Goal: Task Accomplishment & Management: Manage account settings

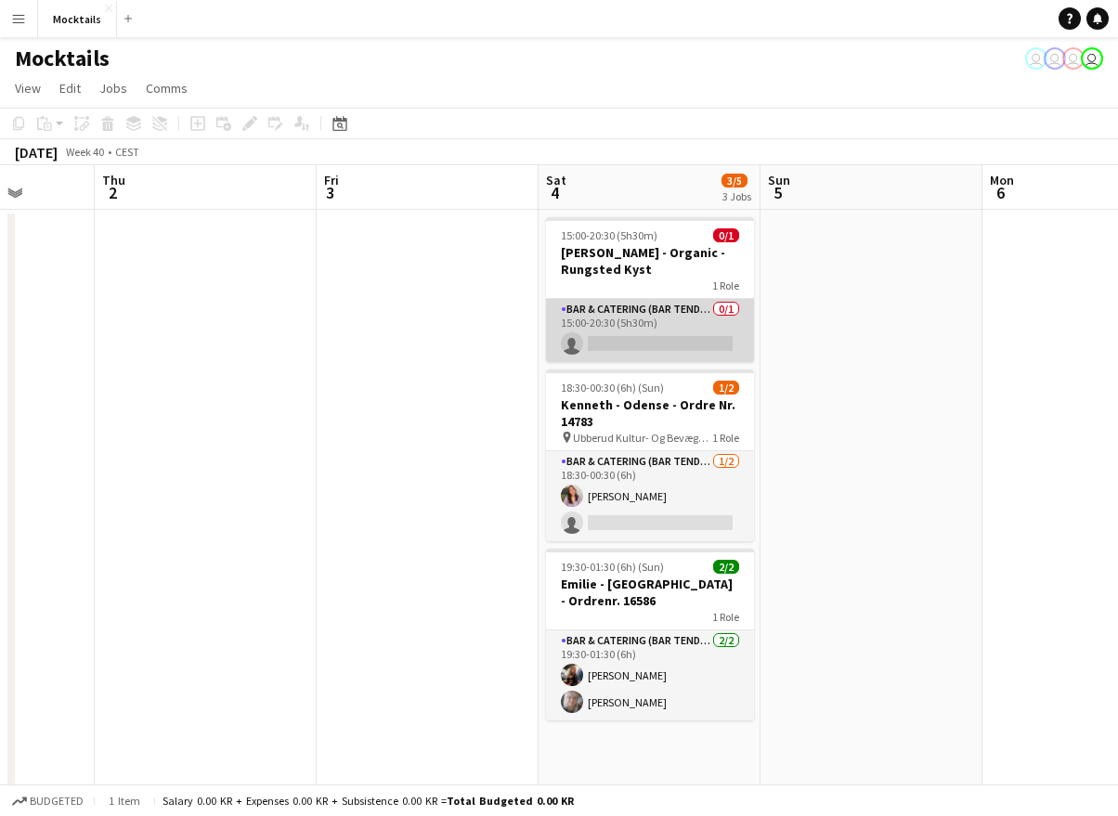
scroll to position [0, 583]
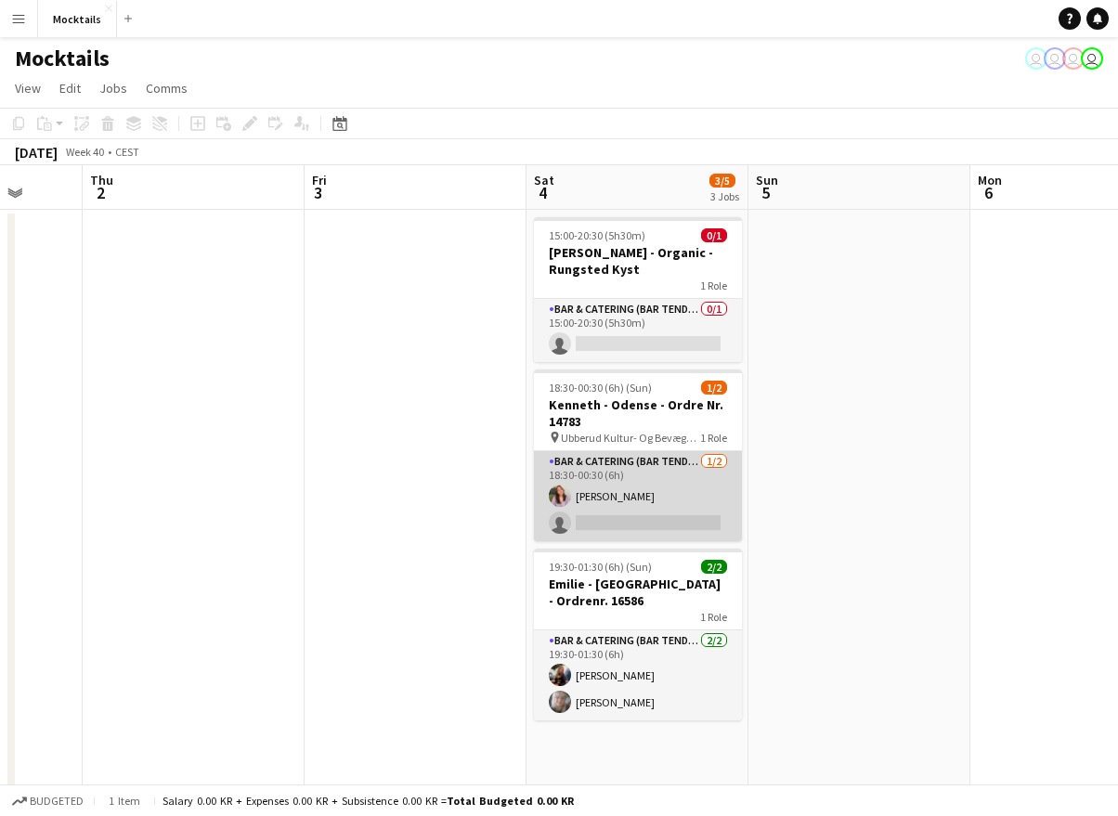
click at [673, 466] on app-card-role "Bar & Catering (Bar Tender) [DATE] 18:30-00:30 (6h) [PERSON_NAME] single-neutra…" at bounding box center [638, 496] width 208 height 90
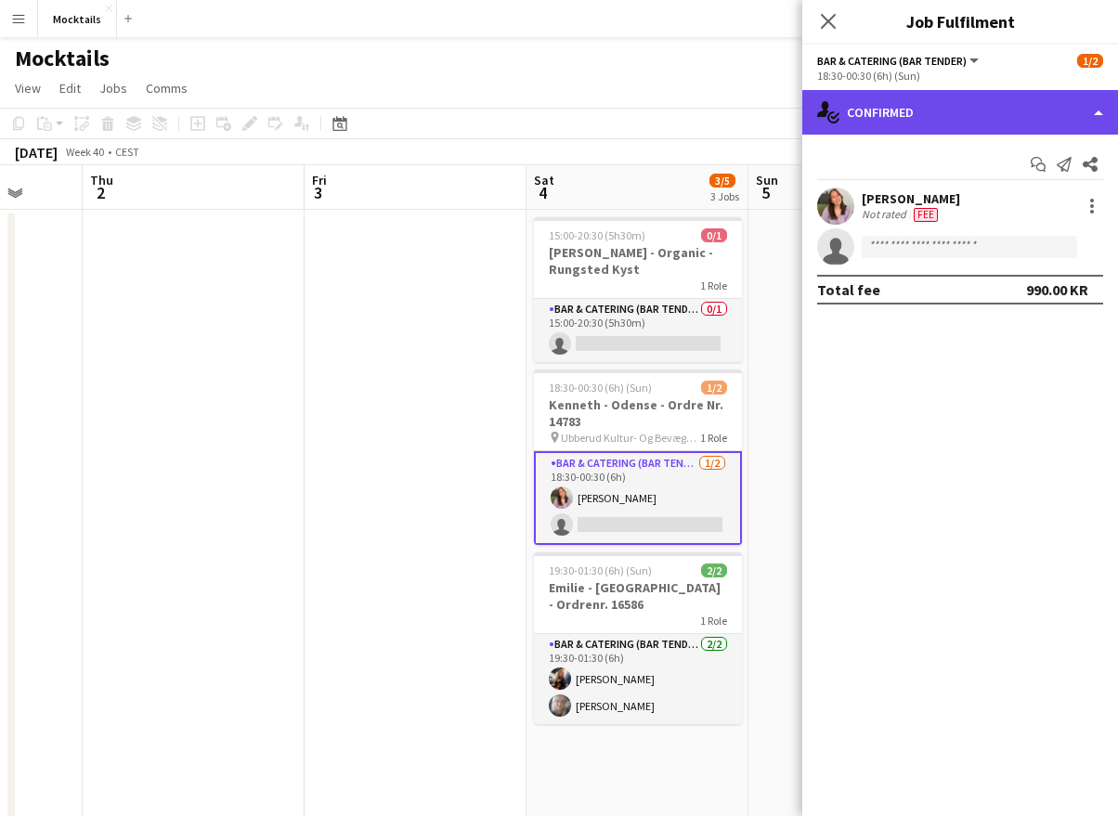
click at [900, 115] on div "single-neutral-actions-check-2 Confirmed" at bounding box center [960, 112] width 316 height 45
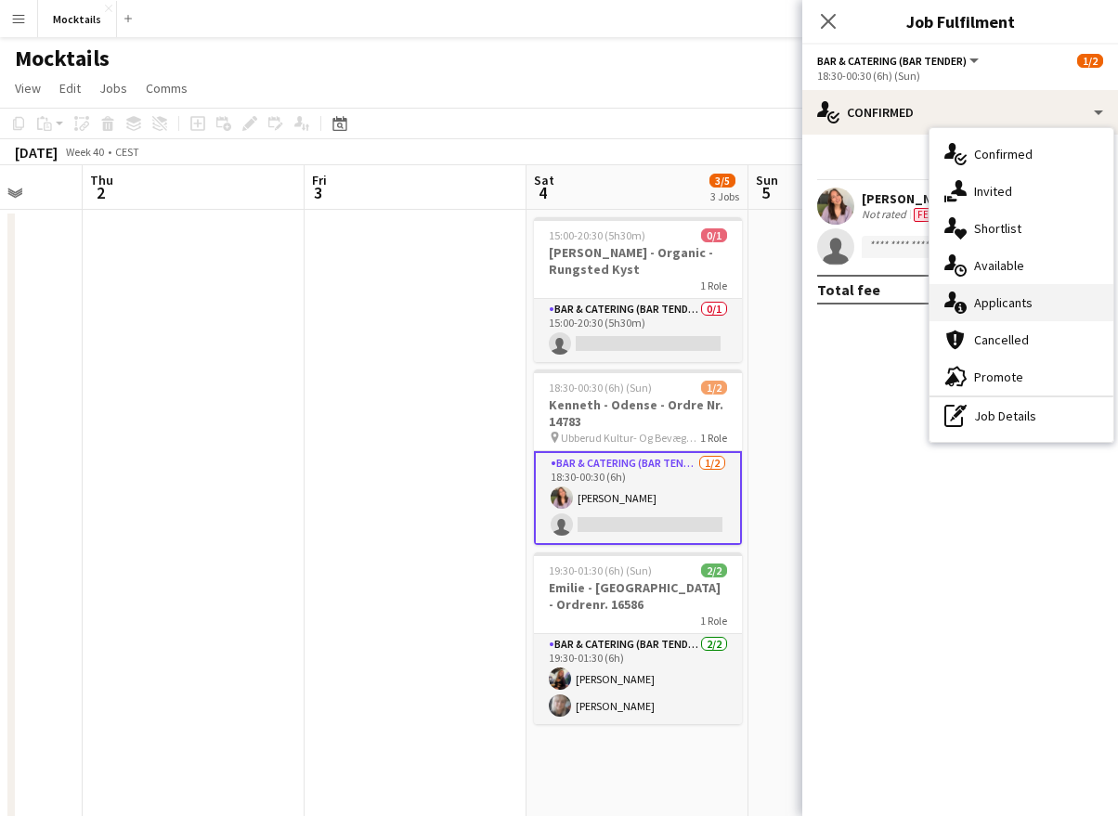
click at [982, 297] on span "Applicants" at bounding box center [1003, 302] width 58 height 17
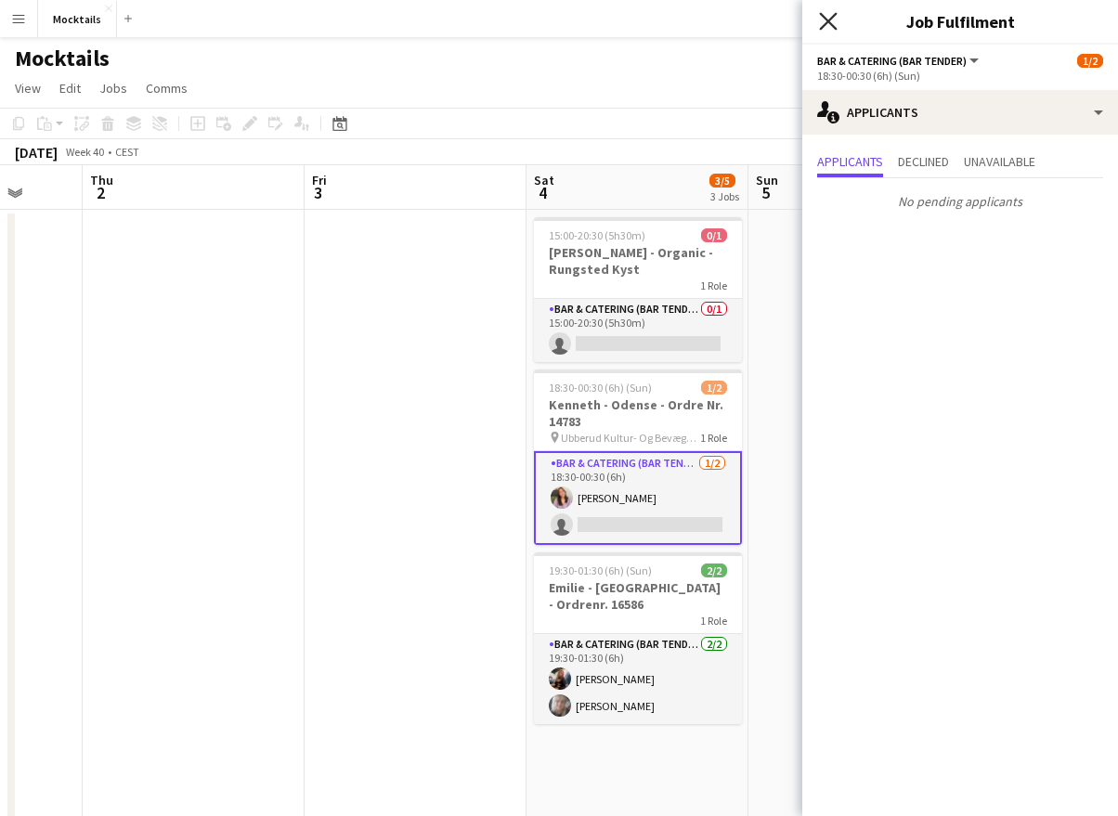
click at [829, 22] on icon at bounding box center [828, 21] width 18 height 18
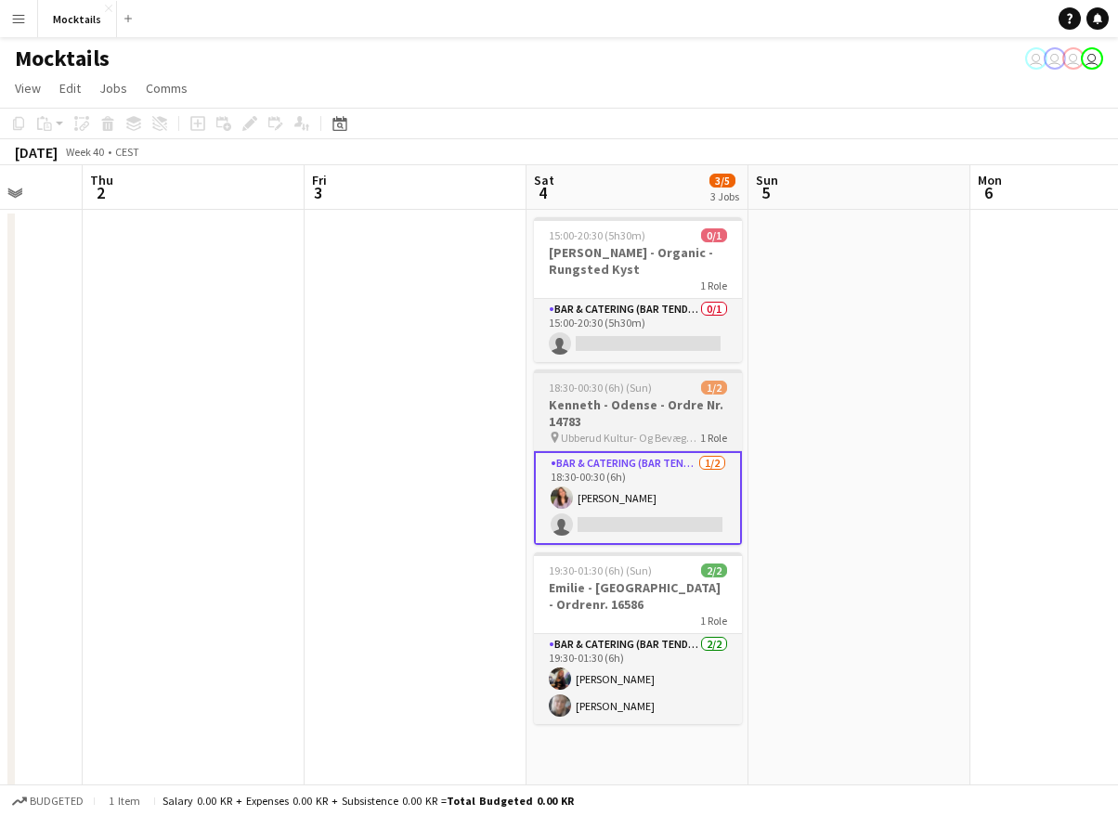
click at [678, 450] on div "Bar & Catering (Bar Tender) [DATE] 18:30-00:30 (6h) [PERSON_NAME] single-neutra…" at bounding box center [638, 497] width 208 height 95
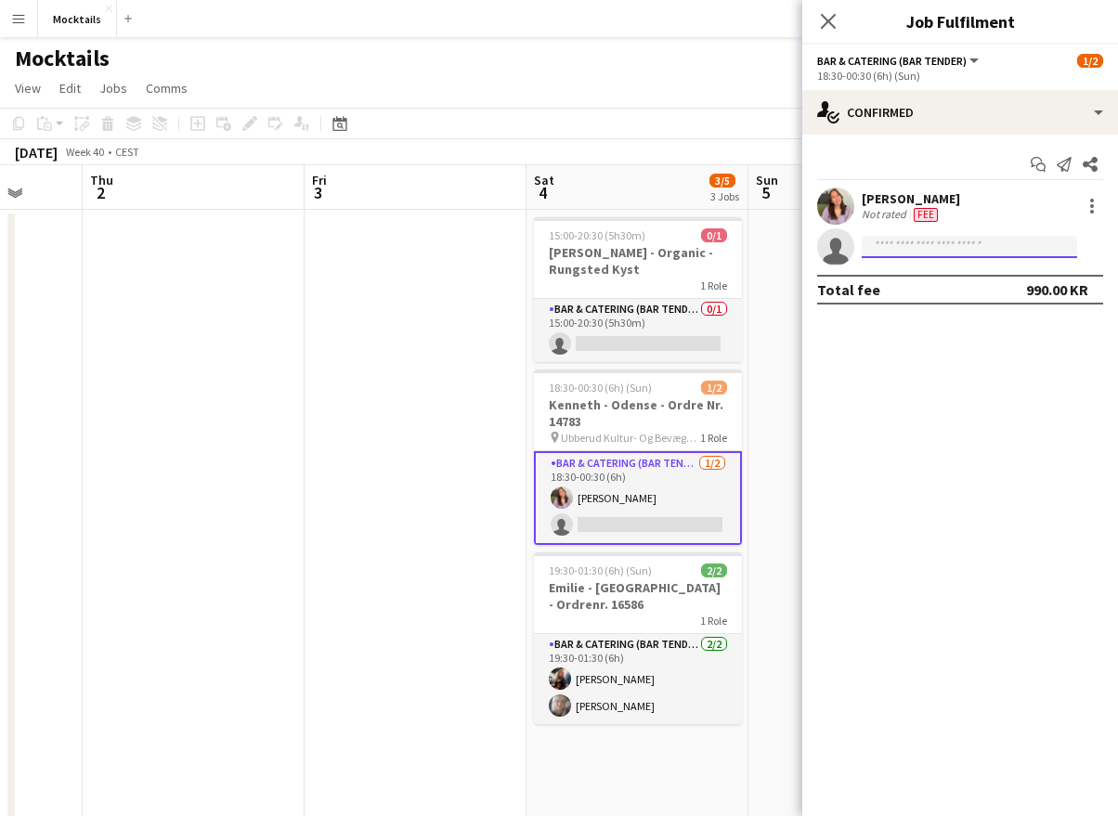
click at [921, 248] on input at bounding box center [969, 247] width 215 height 22
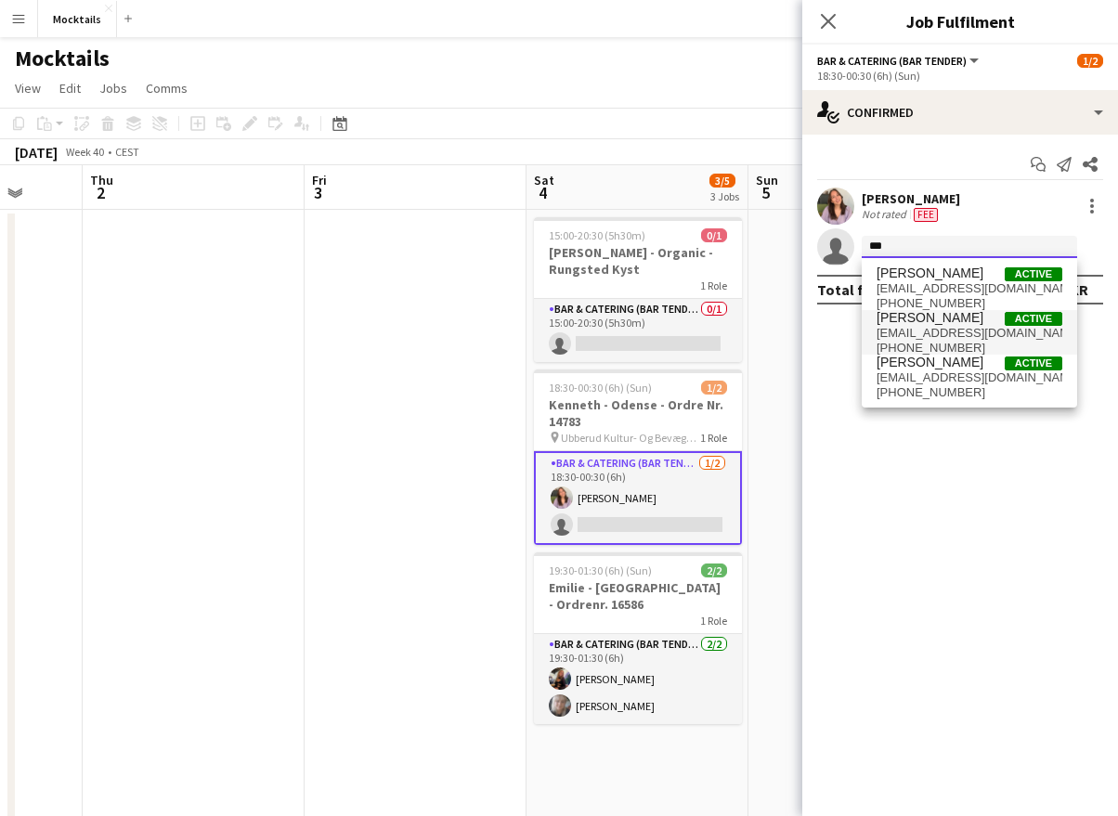
type input "***"
click at [946, 333] on span "[EMAIL_ADDRESS][DOMAIN_NAME]" at bounding box center [969, 333] width 186 height 15
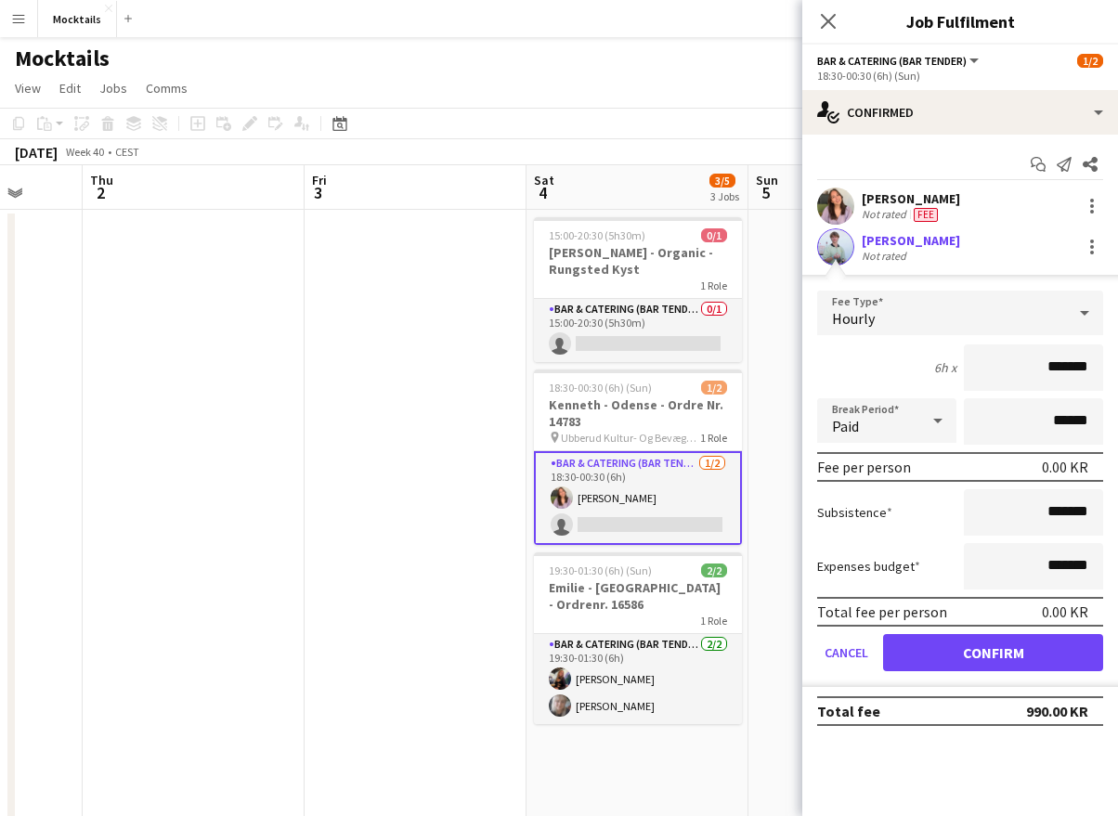
click at [1020, 360] on input "*******" at bounding box center [1033, 367] width 139 height 46
type input "******"
click at [1057, 661] on button "Confirm" at bounding box center [993, 652] width 220 height 37
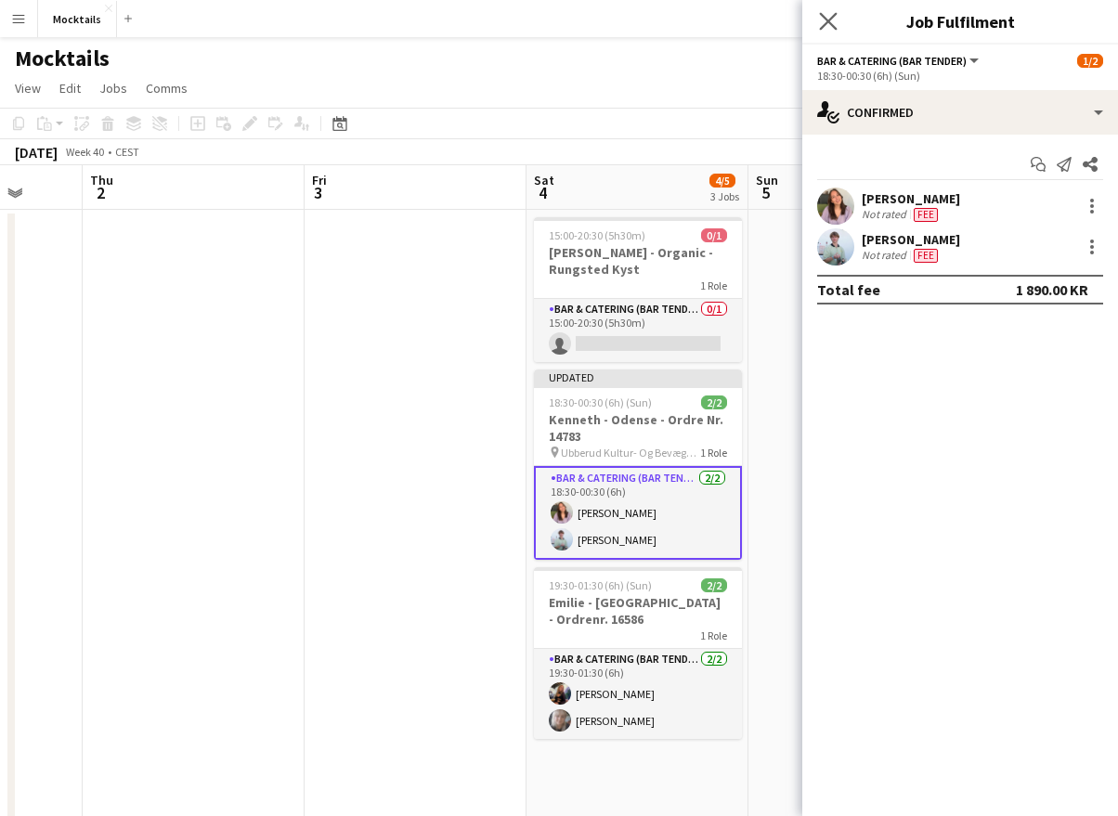
click at [824, 12] on app-icon "Close pop-in" at bounding box center [828, 21] width 27 height 27
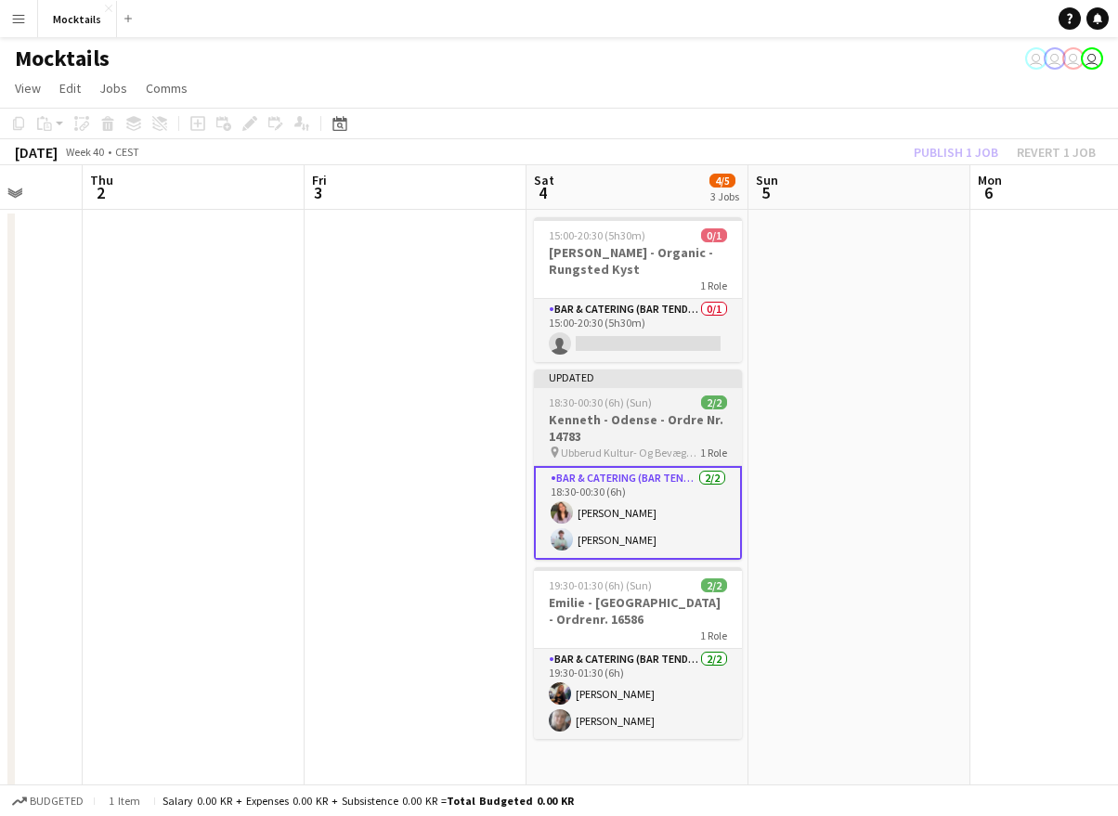
click at [659, 446] on span "Ubberud Kultur- Og Bevægelseshus" at bounding box center [630, 453] width 139 height 14
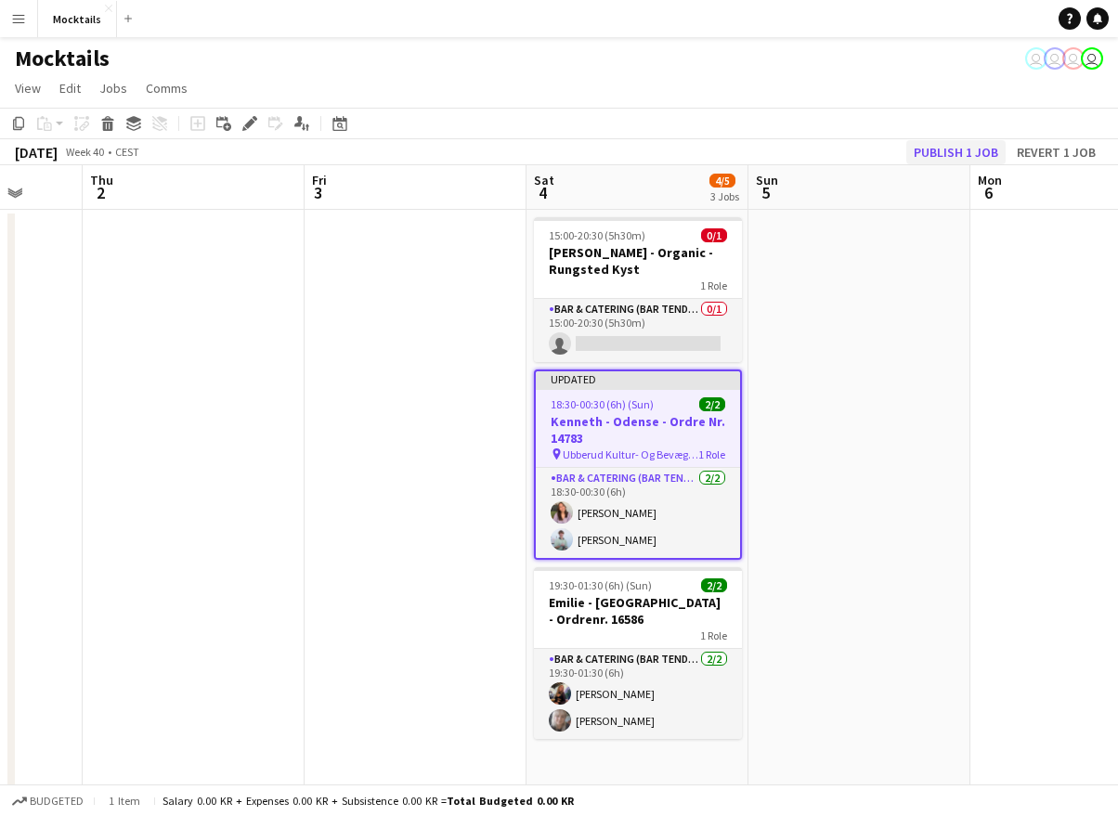
click at [959, 149] on button "Publish 1 job" at bounding box center [955, 152] width 99 height 24
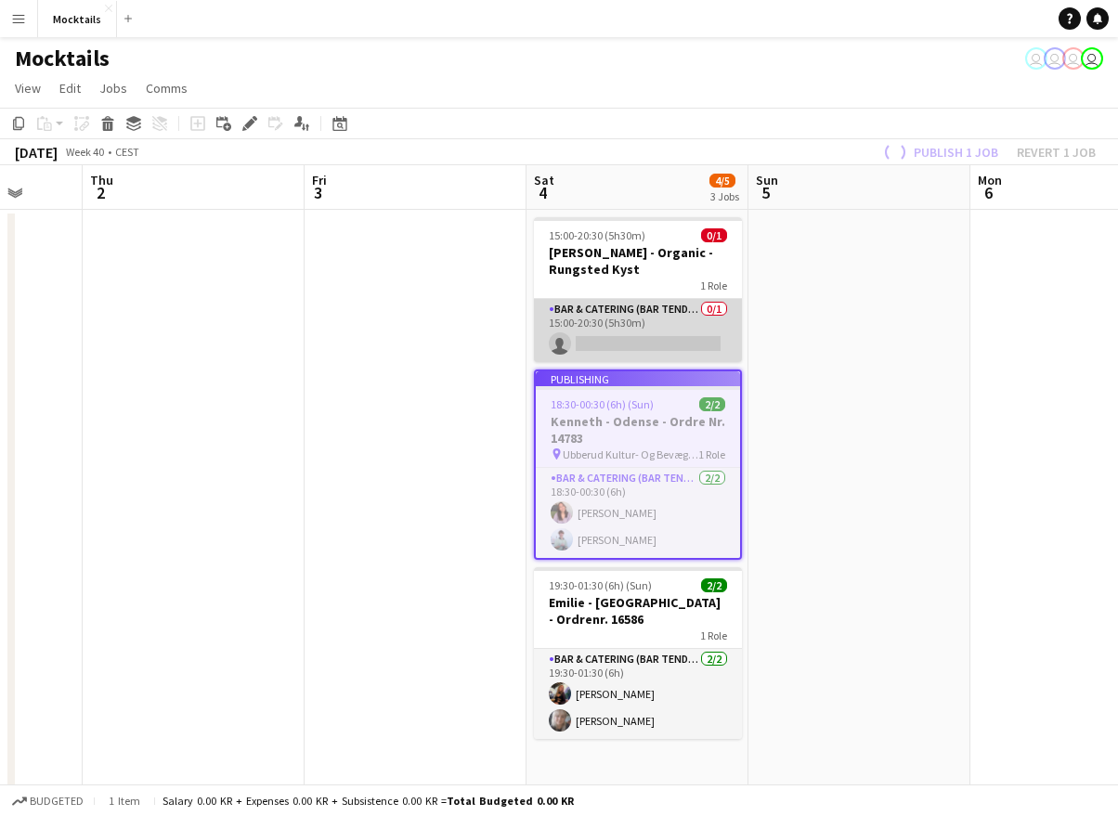
click at [641, 310] on app-card-role "Bar & Catering (Bar Tender) 0/1 15:00-20:30 (5h30m) single-neutral-actions" at bounding box center [638, 330] width 208 height 63
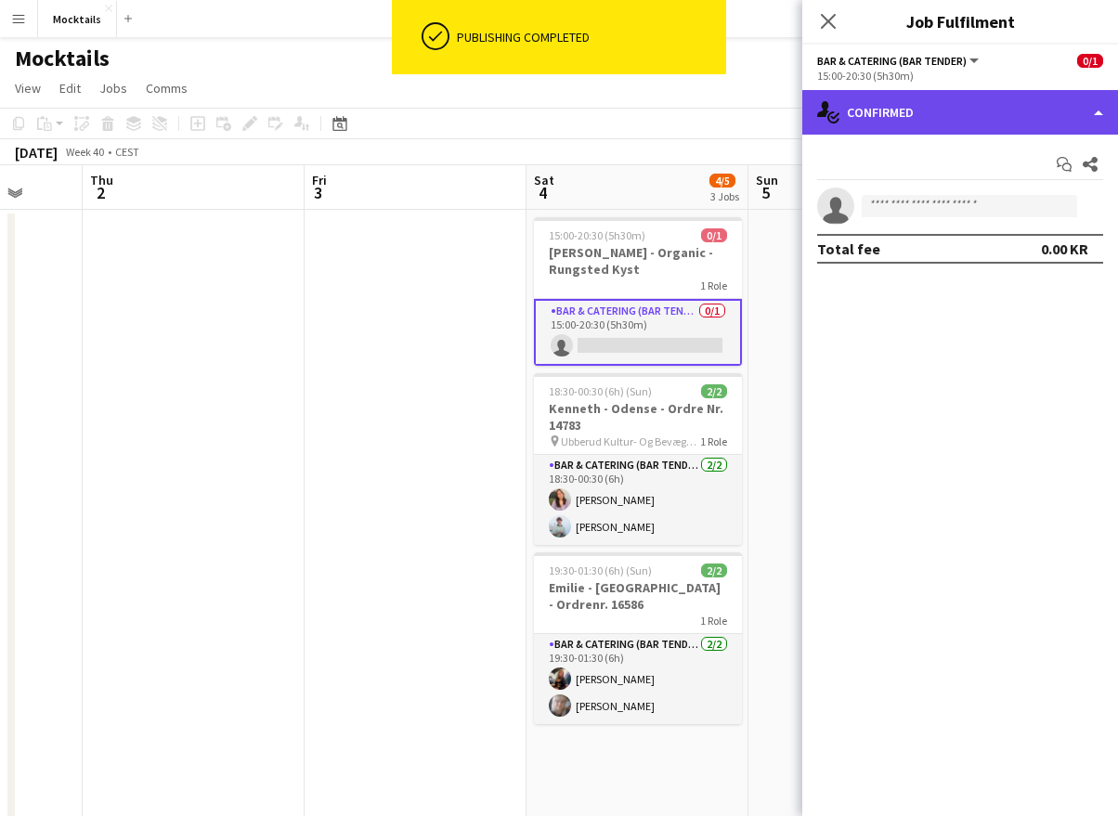
click at [994, 101] on div "single-neutral-actions-check-2 Confirmed" at bounding box center [960, 112] width 316 height 45
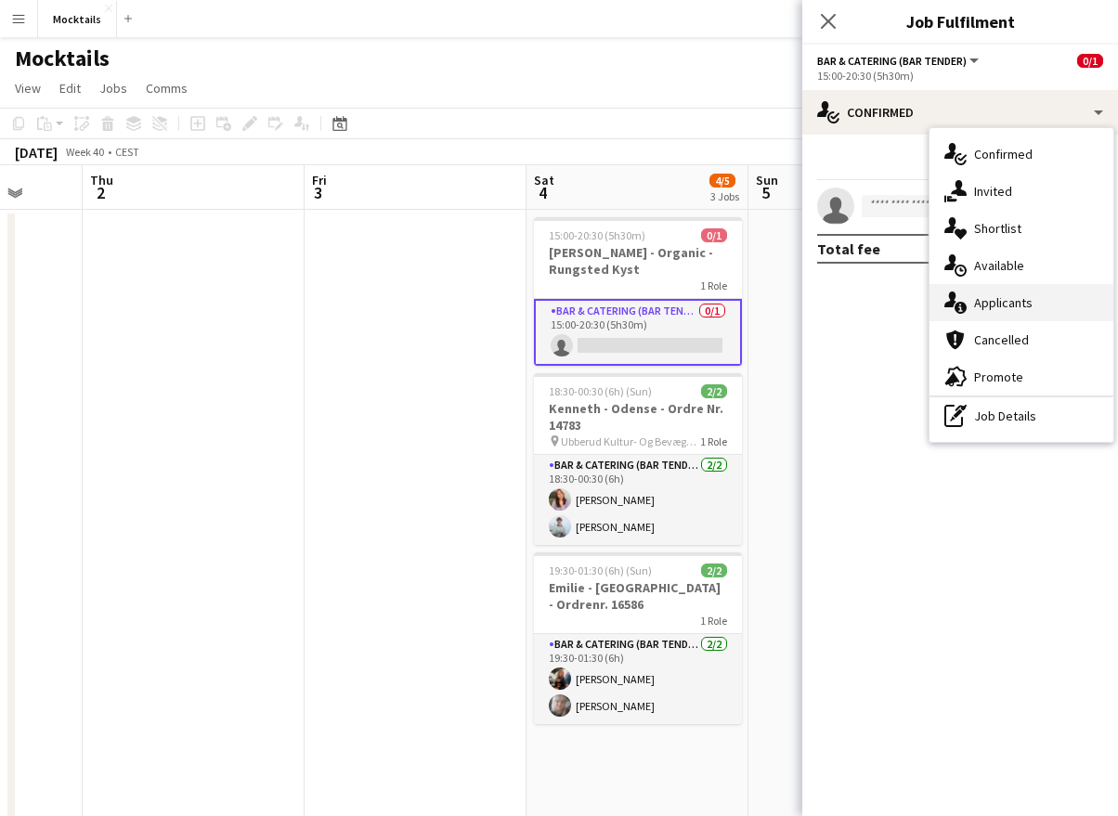
click at [1043, 303] on div "single-neutral-actions-information Applicants" at bounding box center [1021, 302] width 184 height 37
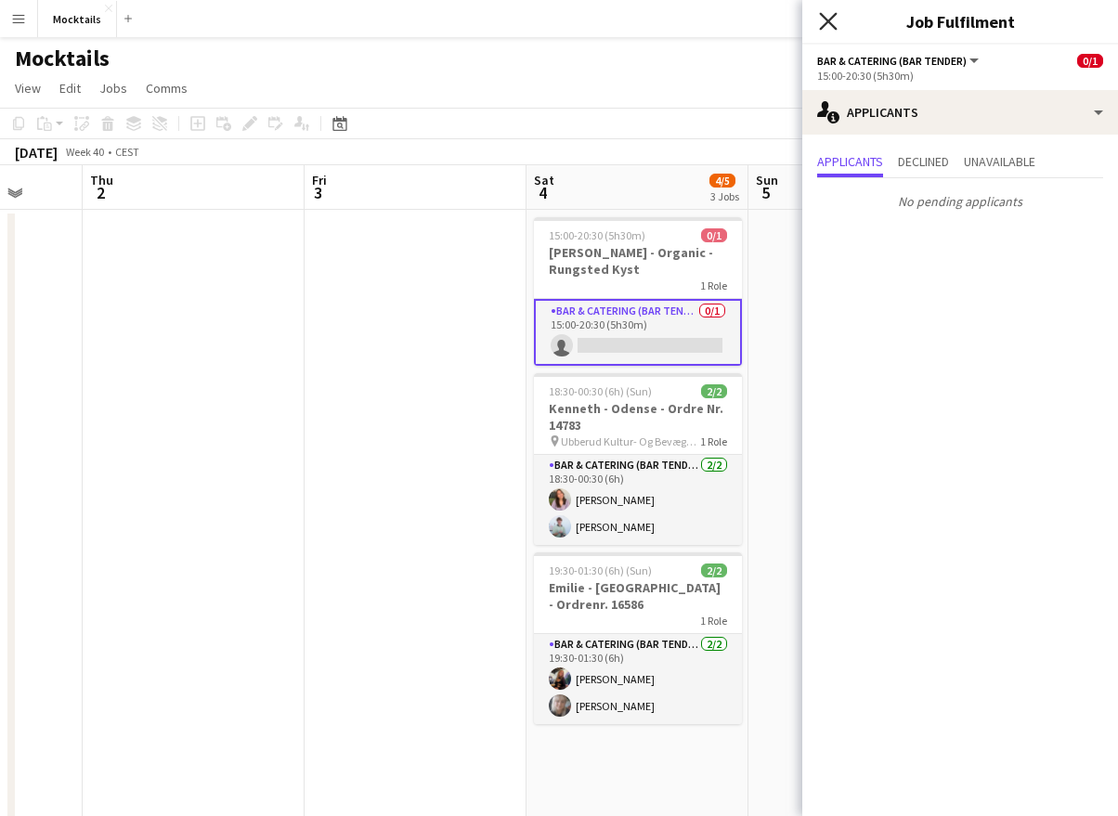
click at [830, 24] on icon at bounding box center [828, 21] width 18 height 18
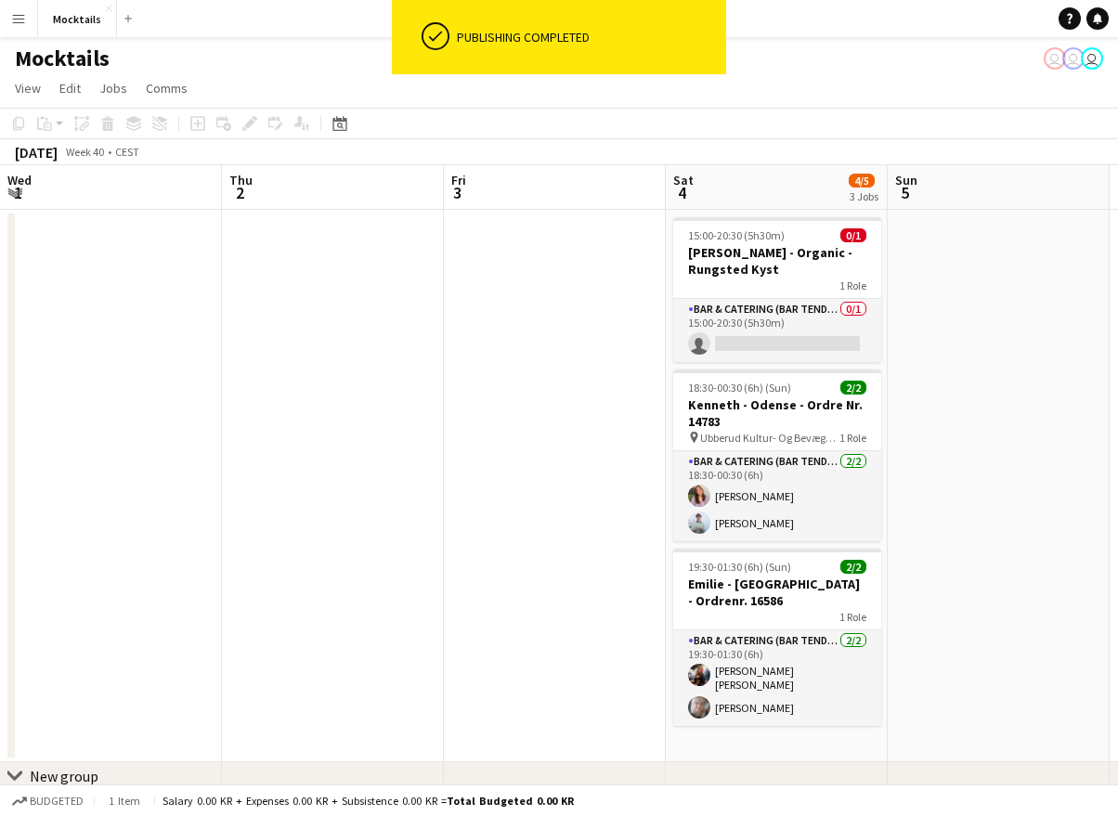
click at [880, 73] on app-page-menu "View Day view expanded Day view collapsed Month view Date picker Jump to [DATE]…" at bounding box center [559, 89] width 1118 height 35
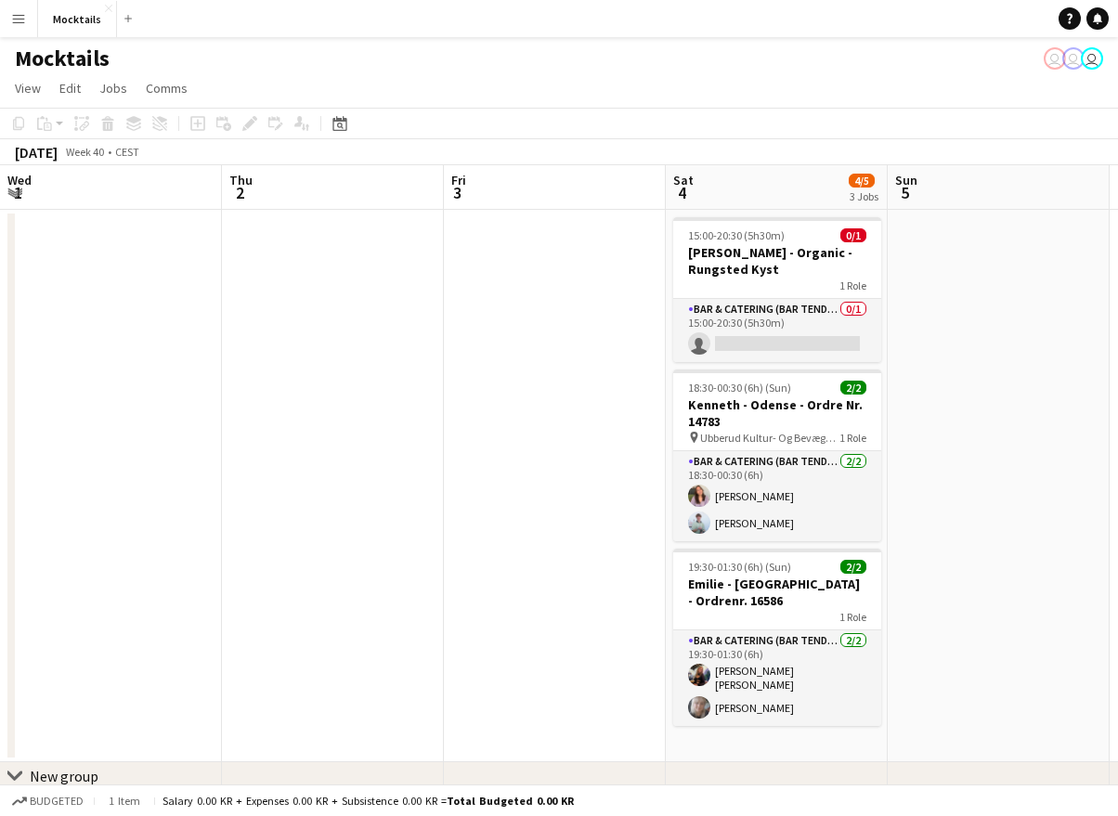
scroll to position [0, 542]
